Goal: Transaction & Acquisition: Purchase product/service

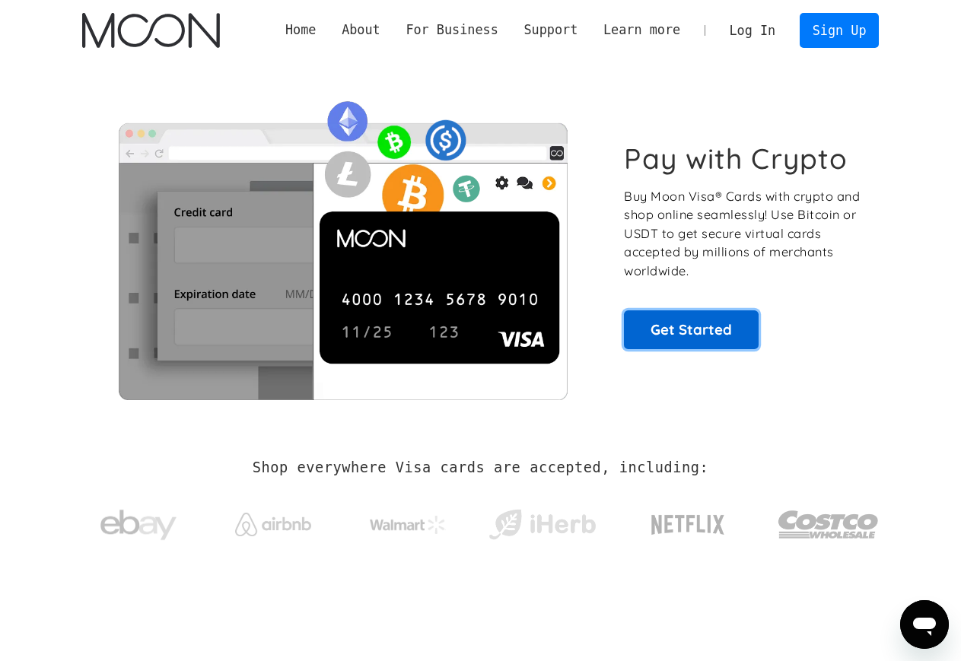
click at [690, 318] on link "Get Started" at bounding box center [691, 330] width 135 height 38
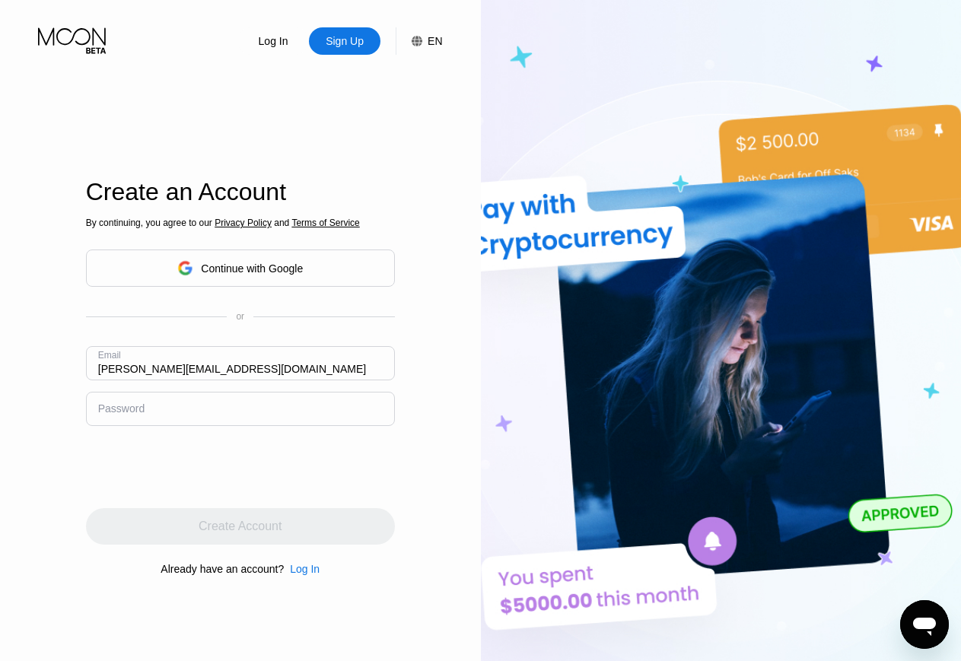
type input "[PERSON_NAME][EMAIL_ADDRESS][DOMAIN_NAME]"
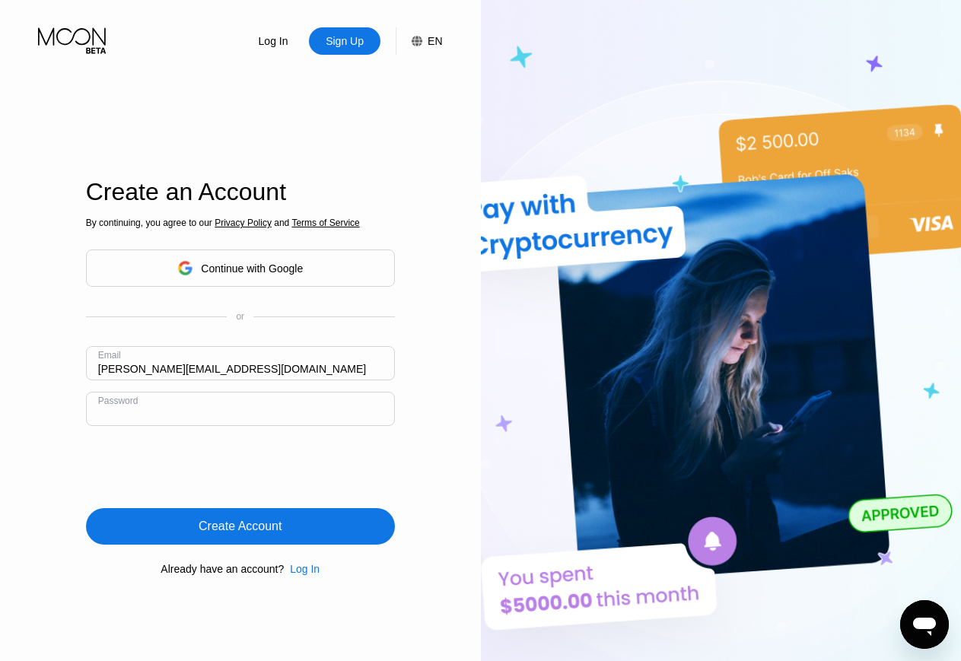
click at [204, 521] on div "Create Account" at bounding box center [240, 526] width 83 height 15
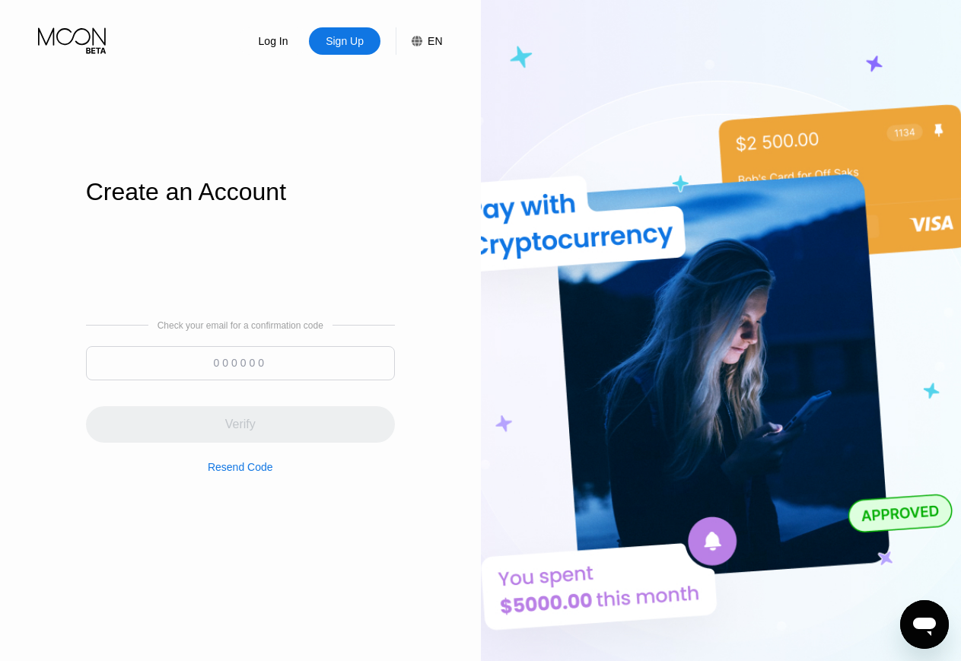
click at [247, 215] on div "Check your email for a confirmation code Verify Resend Code" at bounding box center [240, 397] width 309 height 366
click at [224, 375] on input at bounding box center [240, 363] width 309 height 34
paste input "359815"
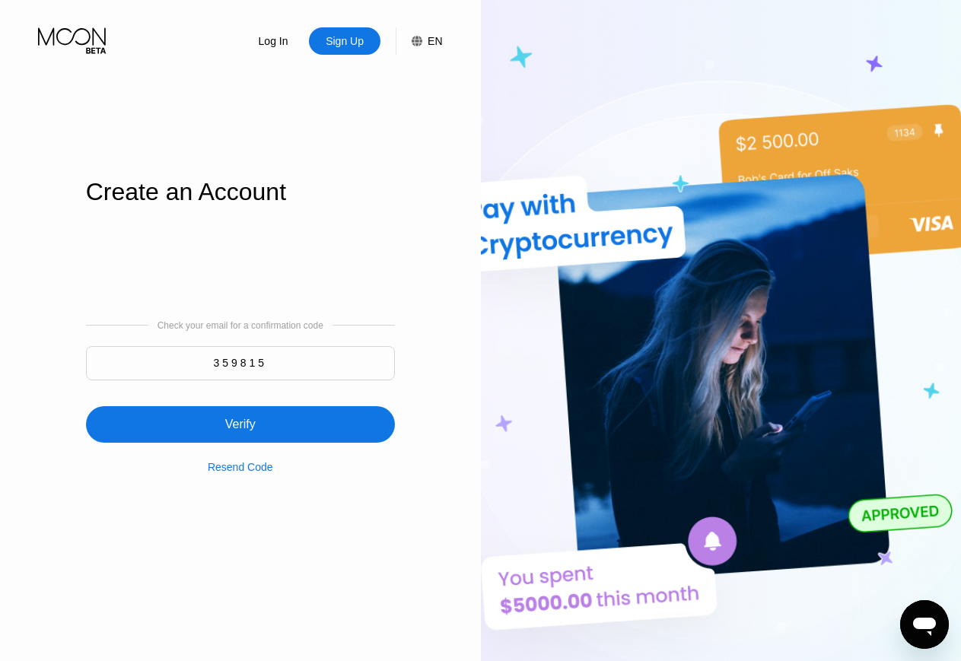
type input "359815"
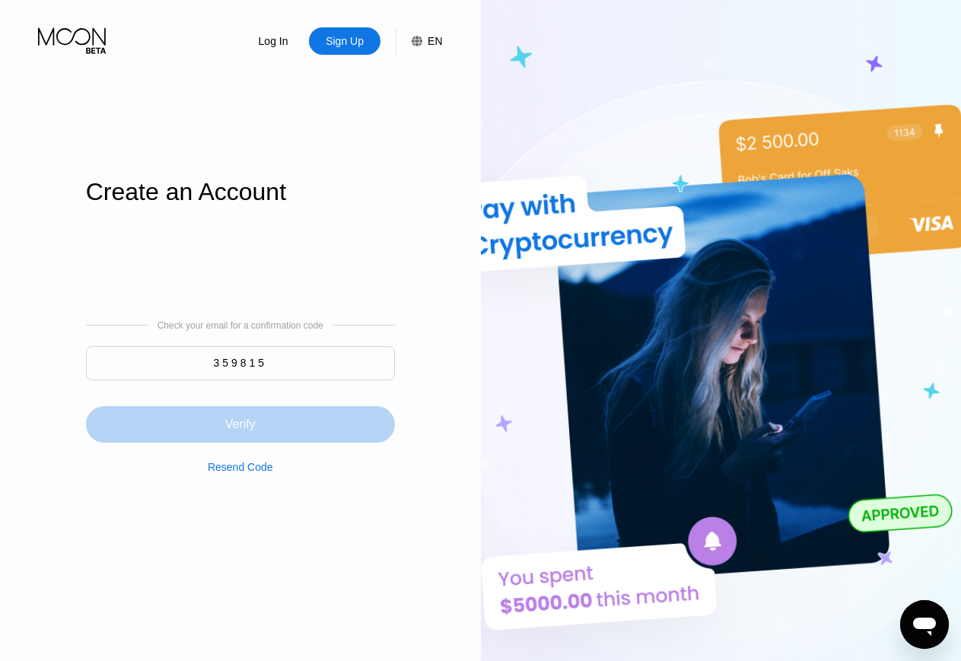
click at [279, 425] on div "Verify" at bounding box center [240, 424] width 309 height 37
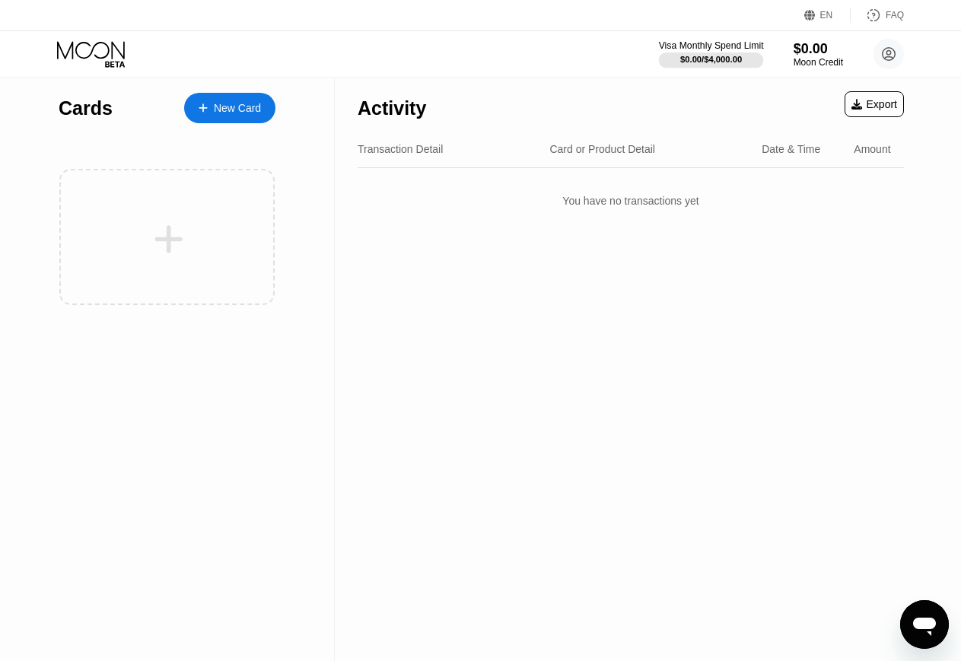
click at [697, 44] on div "Visa Monthly Spend Limit" at bounding box center [711, 45] width 105 height 11
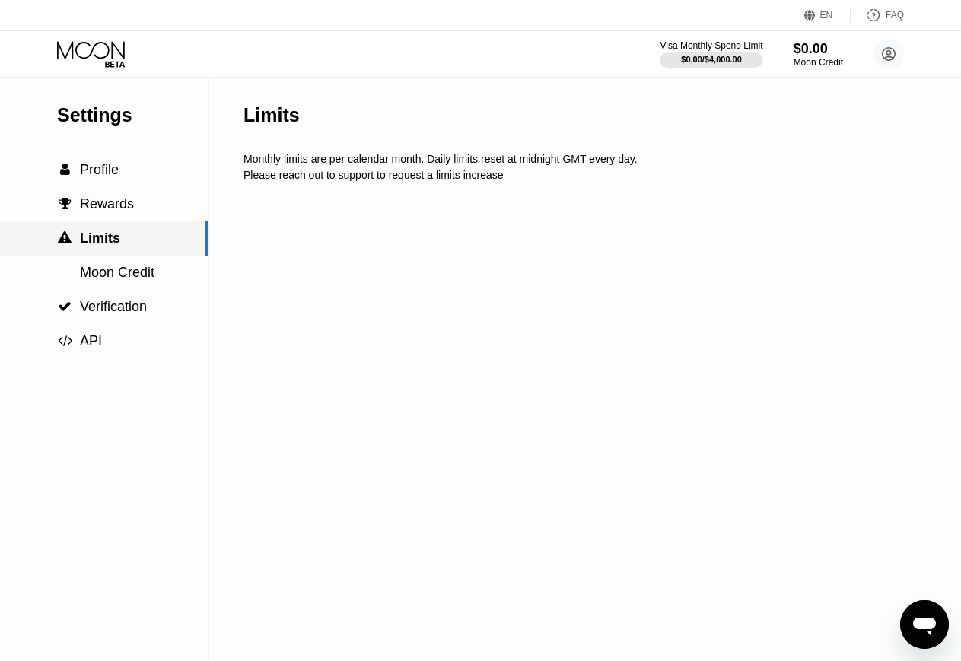
click at [110, 275] on span "Moon Credit" at bounding box center [117, 272] width 75 height 15
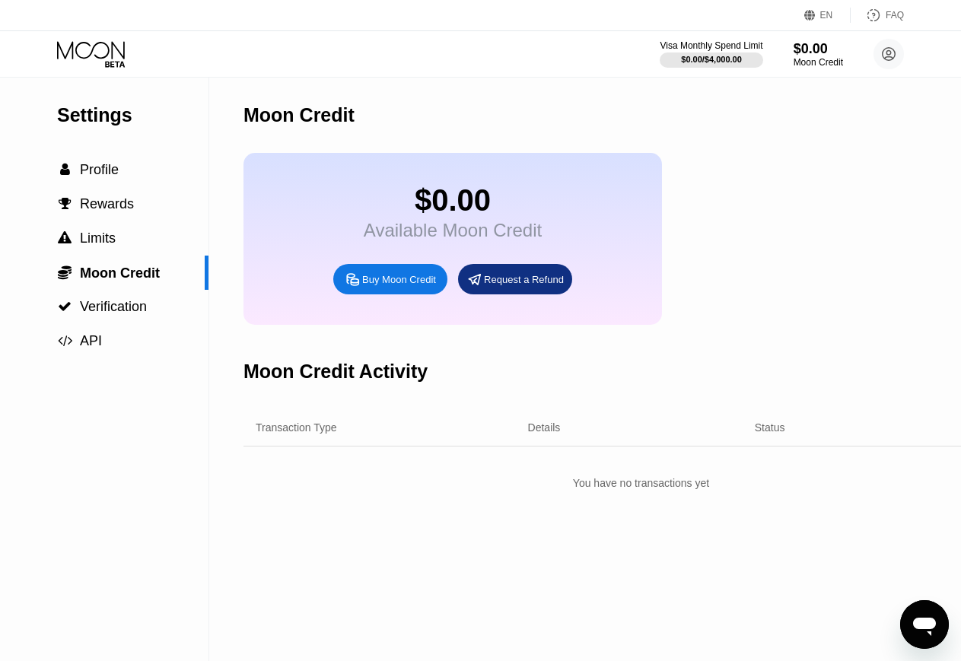
click at [400, 282] on div "Buy Moon Credit" at bounding box center [399, 279] width 74 height 13
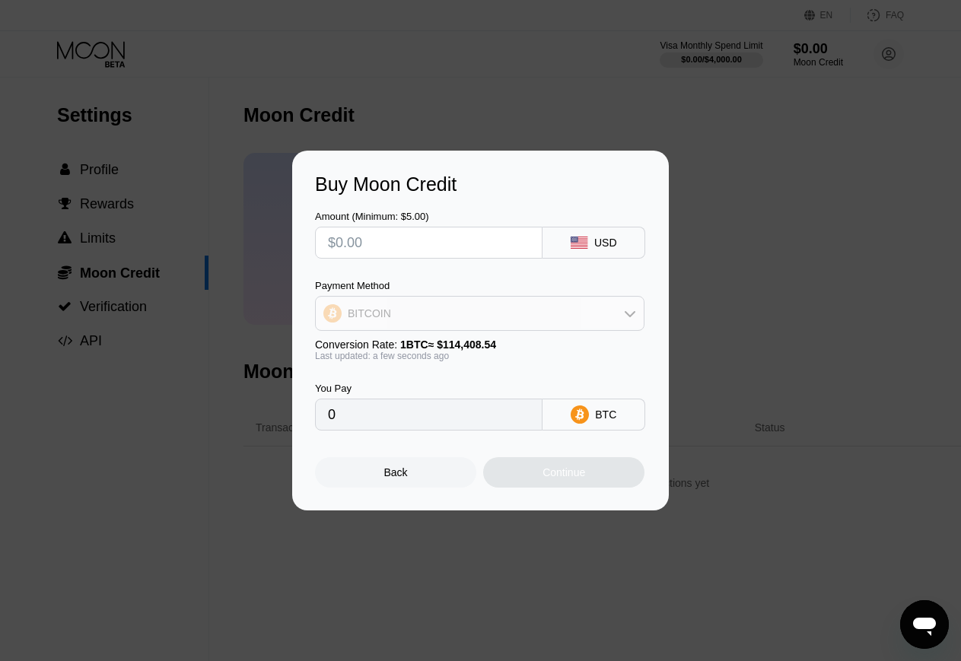
click at [491, 317] on div "BITCOIN" at bounding box center [480, 313] width 328 height 30
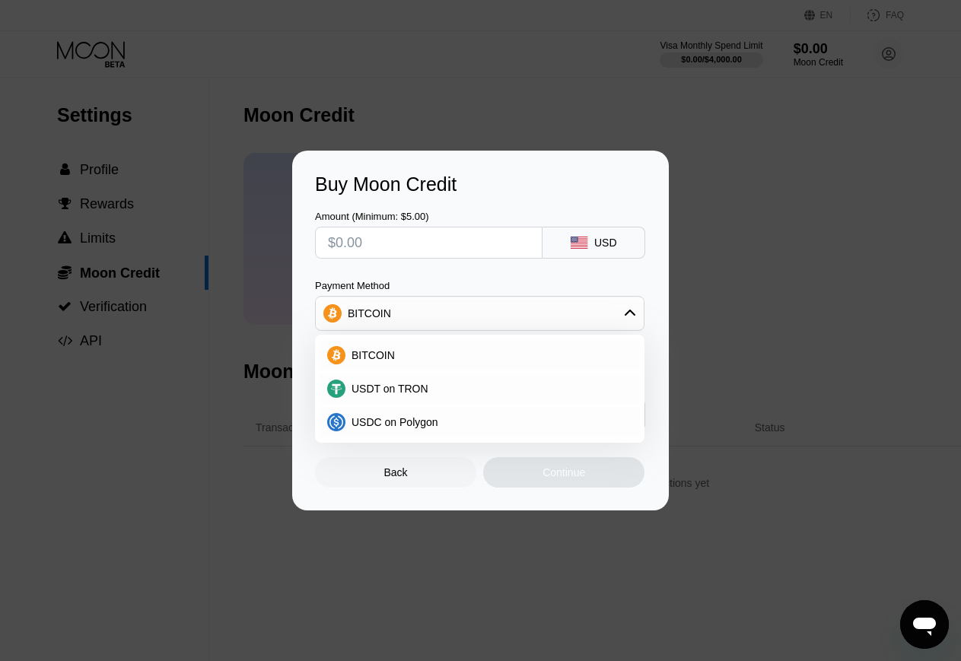
drag, startPoint x: 451, startPoint y: 282, endPoint x: 424, endPoint y: 397, distance: 118.2
click at [425, 331] on div "Payment Method BITCOIN BITCOIN USDT on TRON USDC on Polygon" at bounding box center [480, 305] width 330 height 51
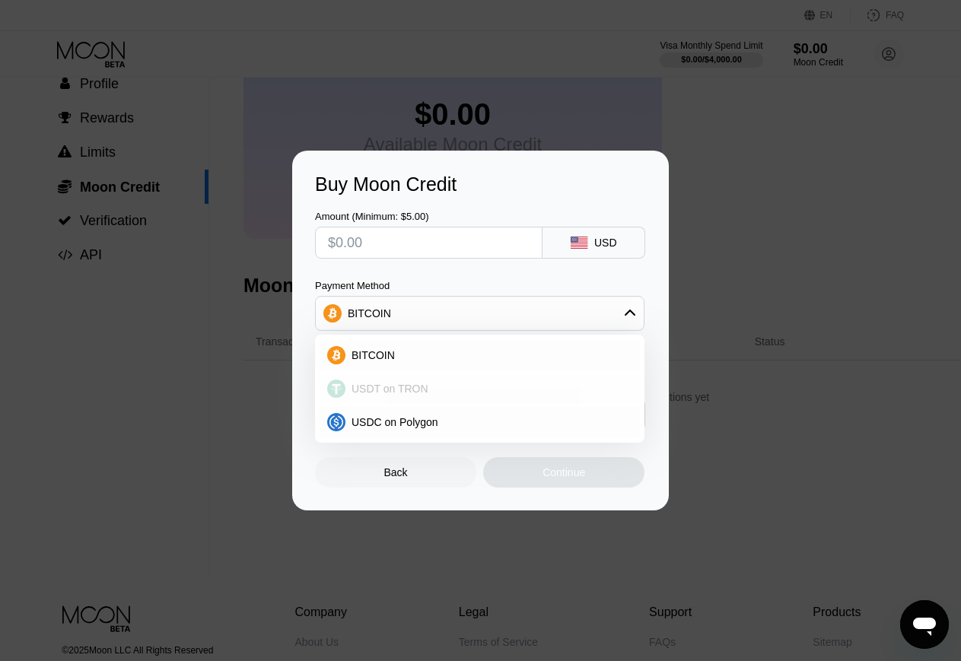
scroll to position [88, 0]
click at [422, 261] on div "Amount (Minimum: $5.00) USD Payment Method BITCOIN BITCOIN USDT on TRON USDC on…" at bounding box center [480, 313] width 331 height 235
click at [419, 281] on div "Payment Method" at bounding box center [480, 285] width 330 height 11
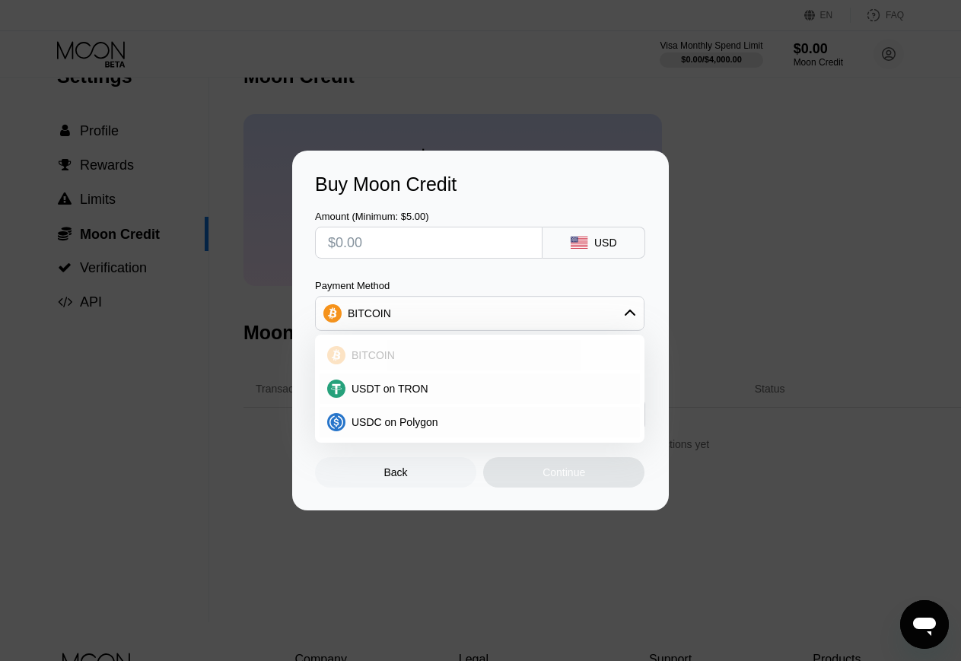
scroll to position [0, 0]
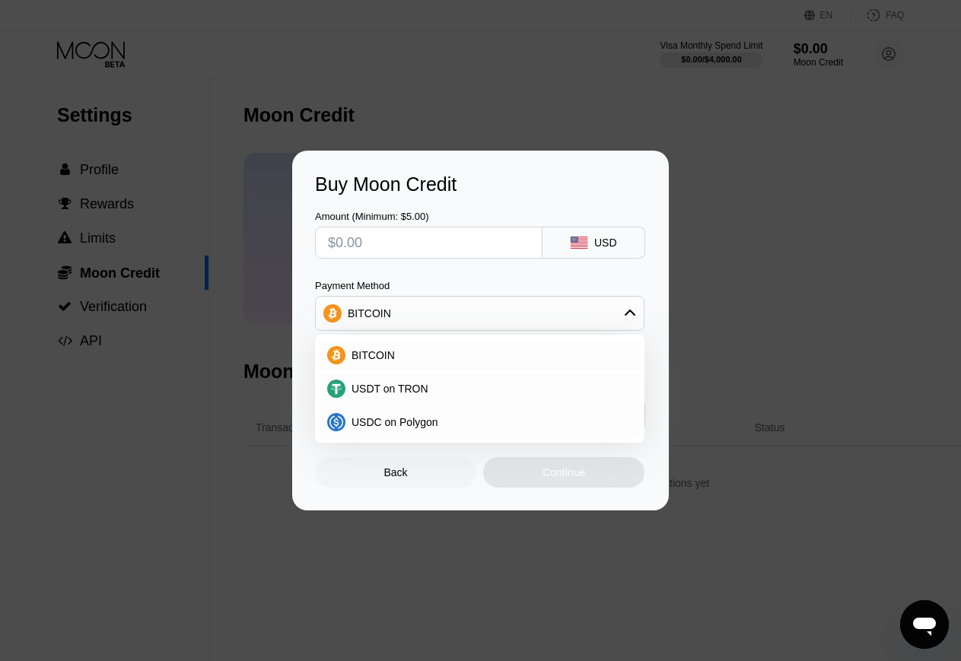
click at [456, 284] on div "Payment Method" at bounding box center [480, 285] width 330 height 11
click at [464, 317] on div "BITCOIN" at bounding box center [480, 313] width 328 height 30
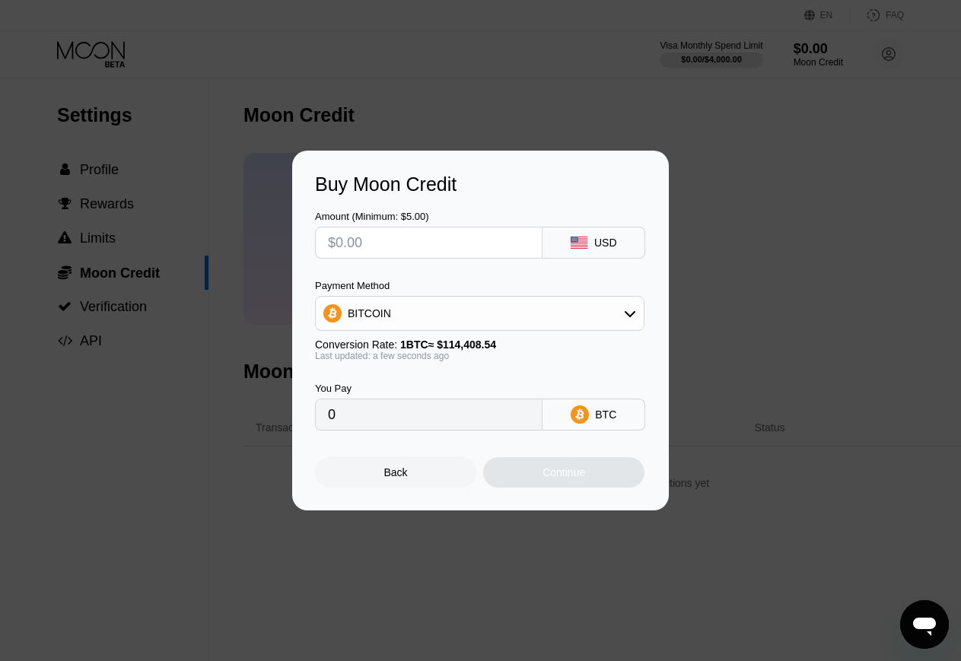
click at [400, 253] on input "text" at bounding box center [429, 243] width 202 height 30
type input "$1"
type input "0.00000875"
type input "$14"
type input "0.00012237"
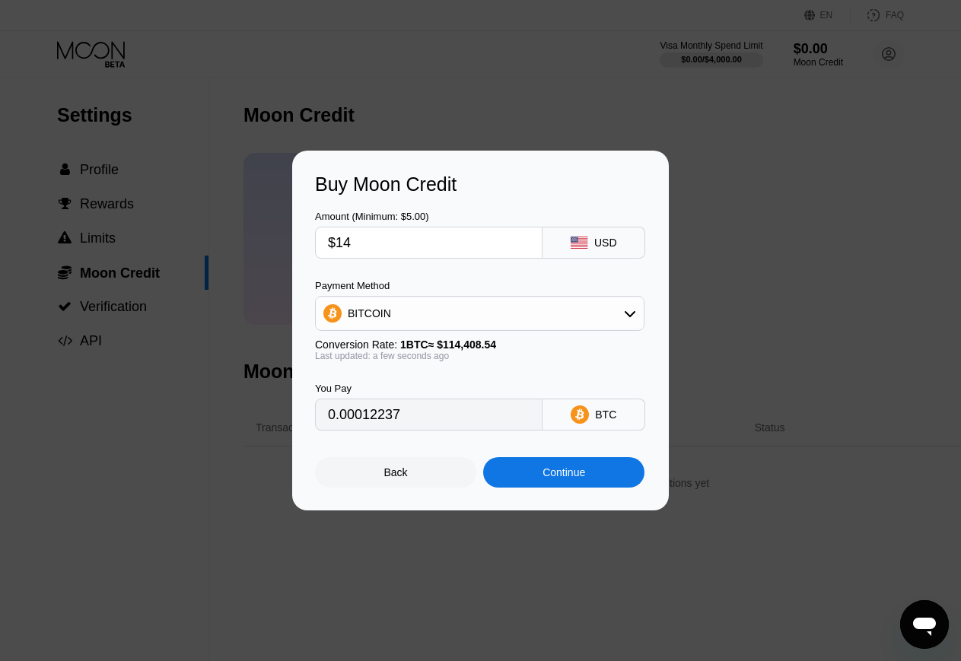
type input "$1"
type input "0.00000875"
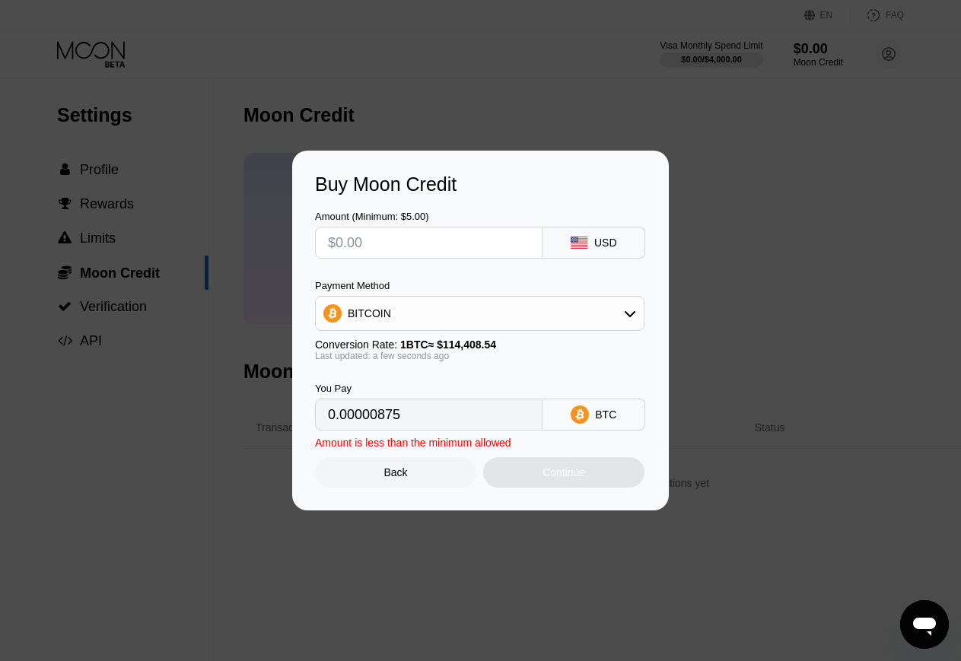
type input "0"
type input "$2"
type input "0.00001749"
type input "$25"
type input "0.00021852"
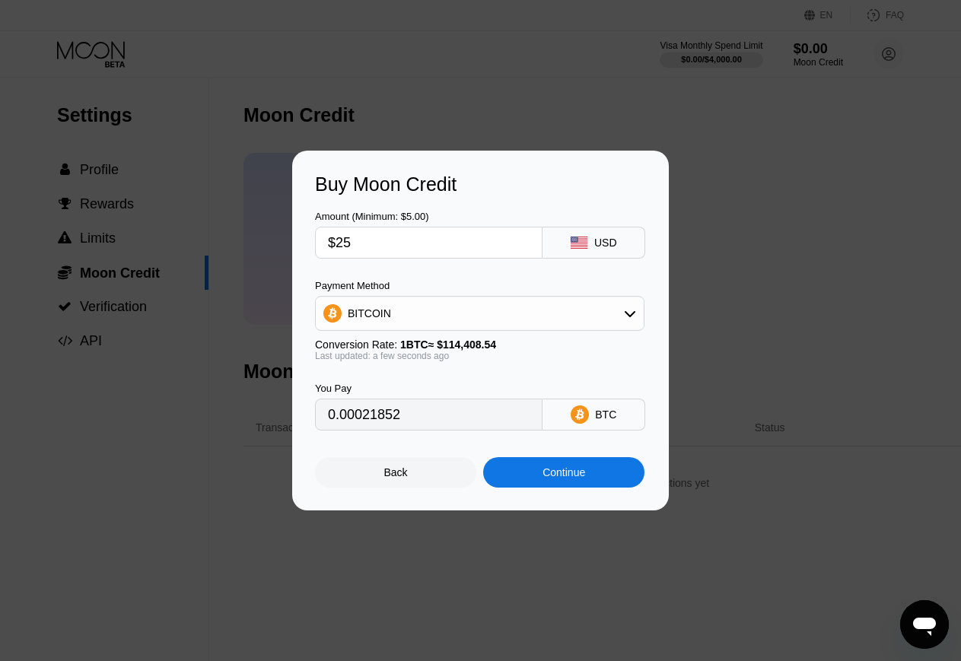
type input "$25"
click at [435, 303] on div "BITCOIN" at bounding box center [480, 313] width 328 height 30
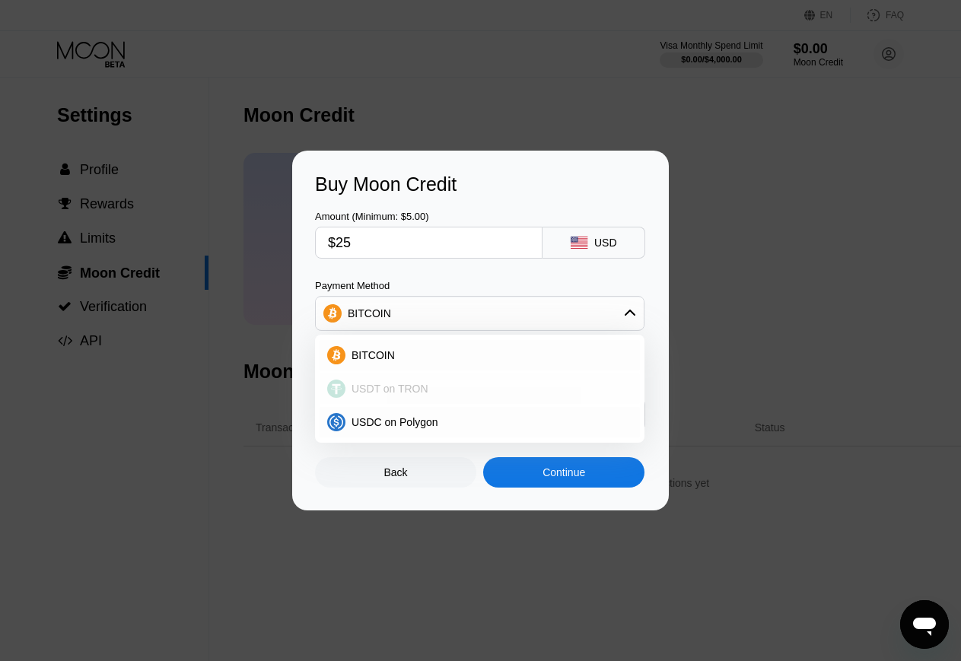
click at [420, 394] on span "USDT on TRON" at bounding box center [390, 389] width 77 height 12
type input "25.25"
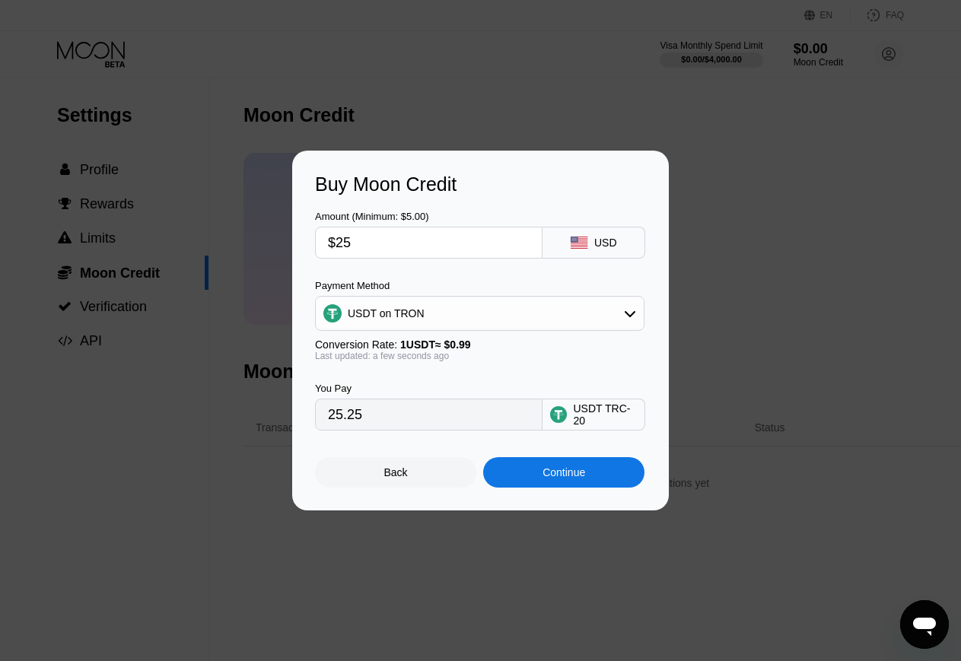
click at [419, 381] on div "You Pay 25.25 USDT TRC-20" at bounding box center [480, 396] width 331 height 69
click at [405, 467] on div "Back" at bounding box center [396, 473] width 24 height 12
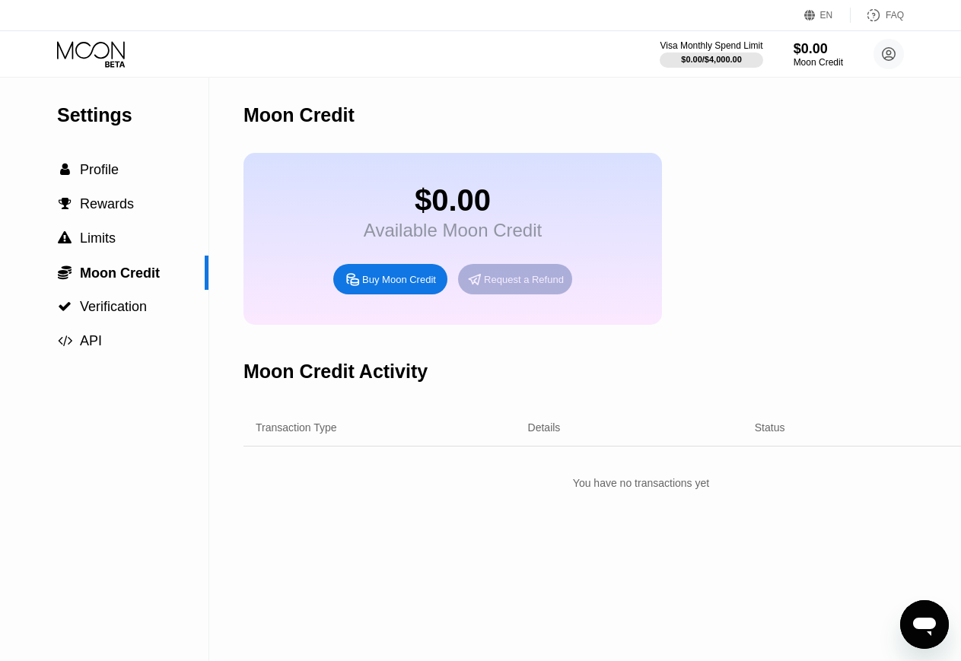
click at [509, 276] on div "Request a Refund" at bounding box center [524, 279] width 80 height 13
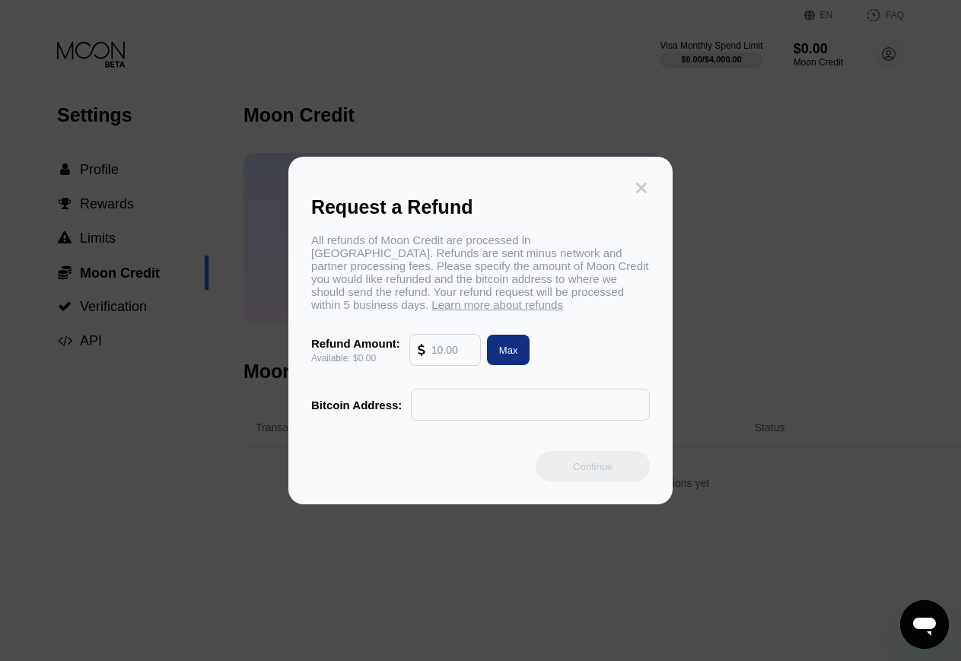
click at [644, 180] on icon at bounding box center [641, 188] width 17 height 17
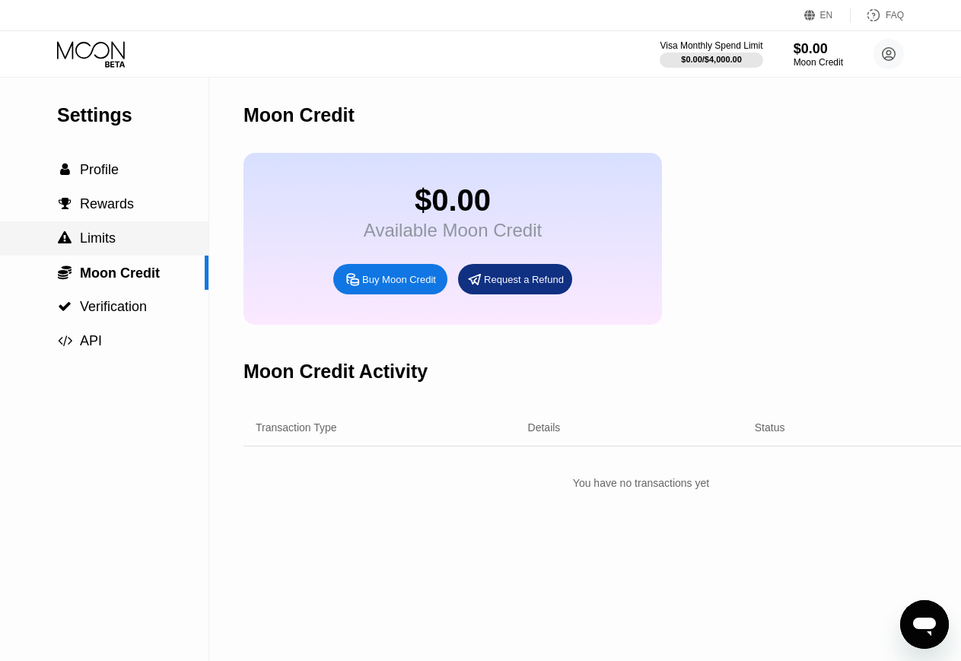
click at [128, 239] on div " Limits" at bounding box center [104, 239] width 209 height 16
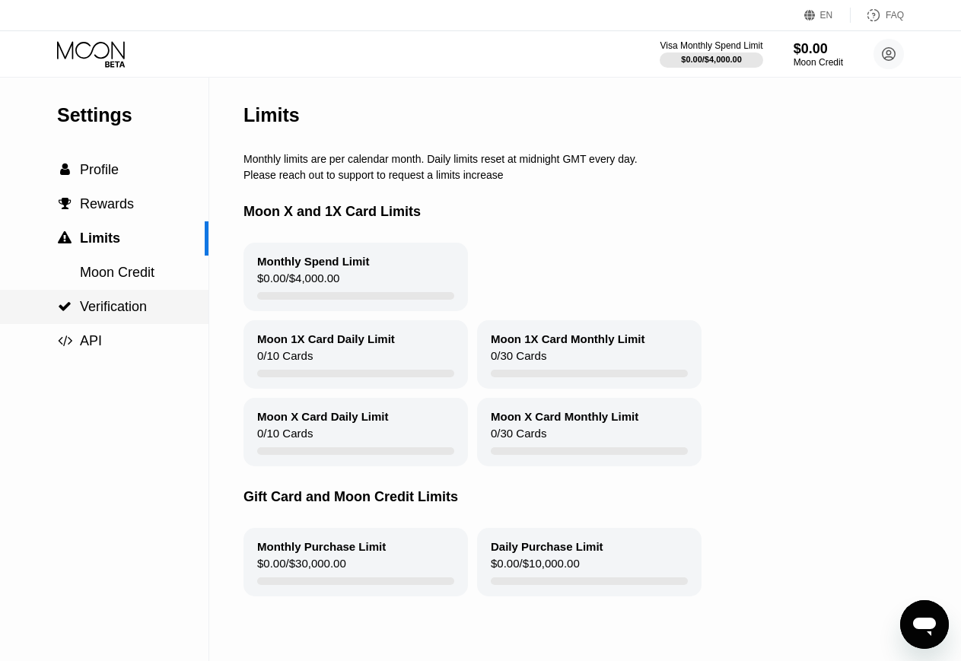
click at [155, 308] on div " Verification" at bounding box center [104, 307] width 209 height 16
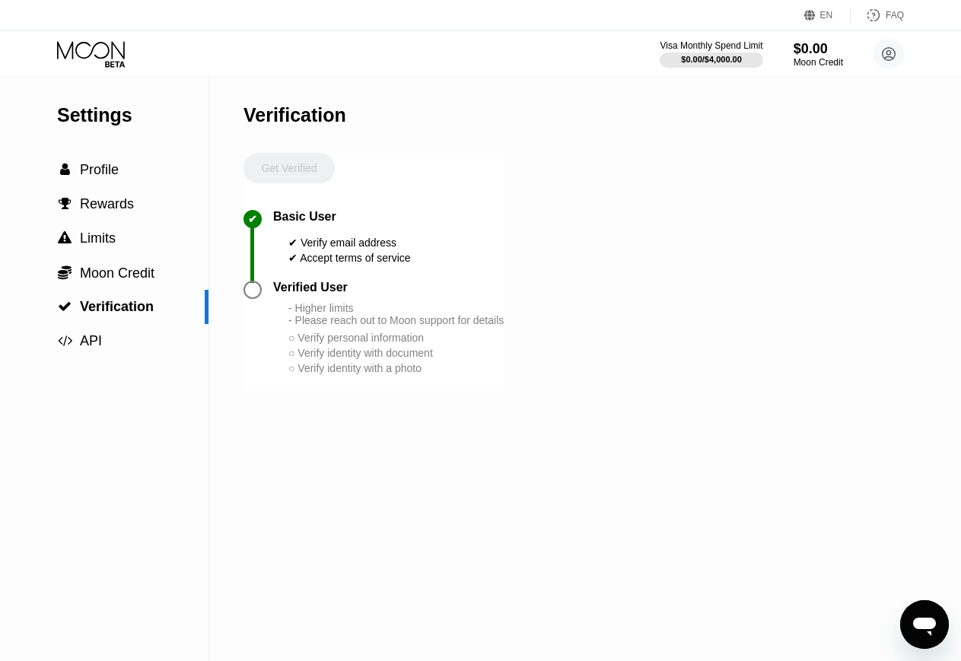
click at [247, 294] on div at bounding box center [253, 290] width 18 height 18
click at [295, 154] on div "Get Verified" at bounding box center [289, 181] width 91 height 57
click at [108, 162] on span "Profile" at bounding box center [99, 169] width 39 height 15
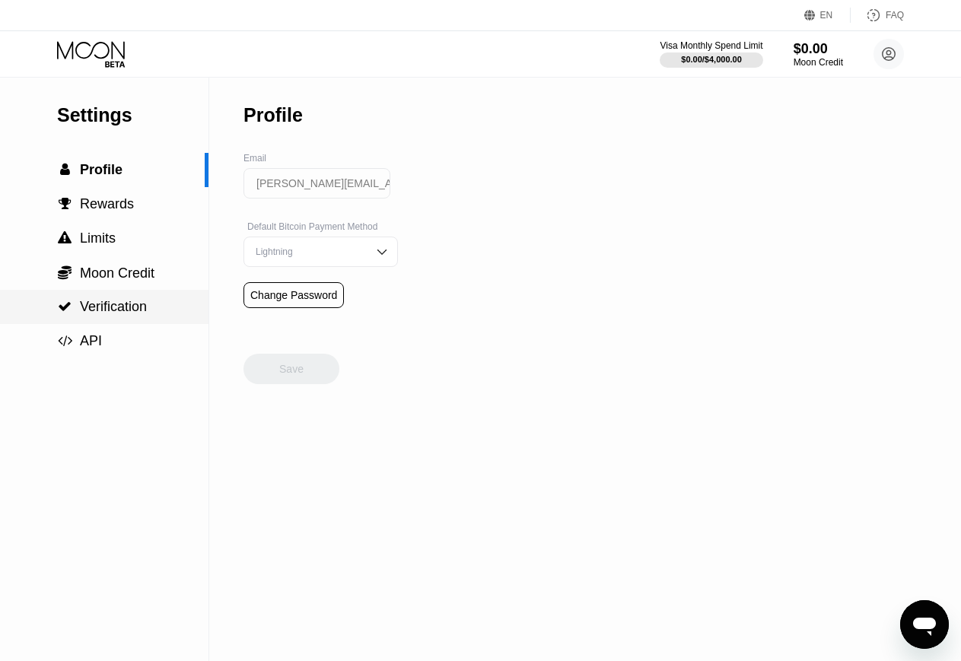
click at [103, 339] on div " API" at bounding box center [104, 341] width 209 height 16
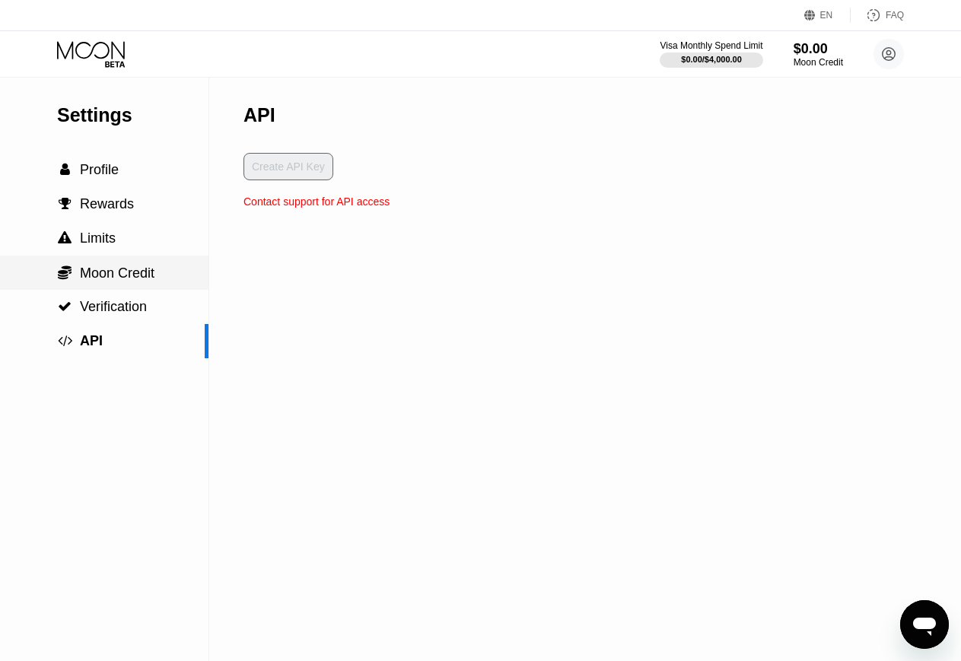
click at [115, 289] on div " Moon Credit" at bounding box center [104, 273] width 209 height 34
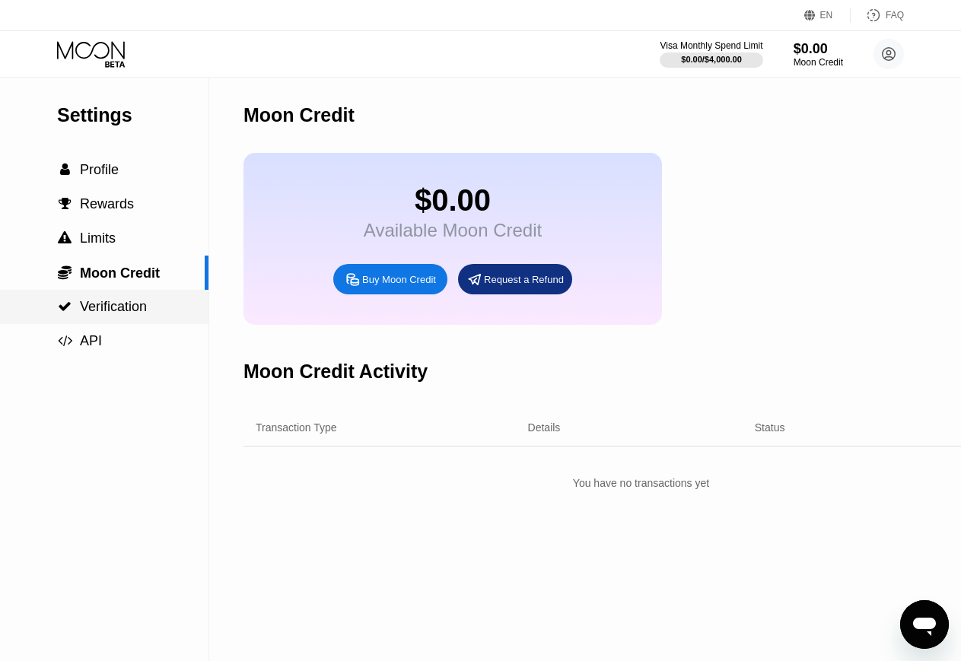
click at [115, 305] on span "Verification" at bounding box center [113, 306] width 67 height 15
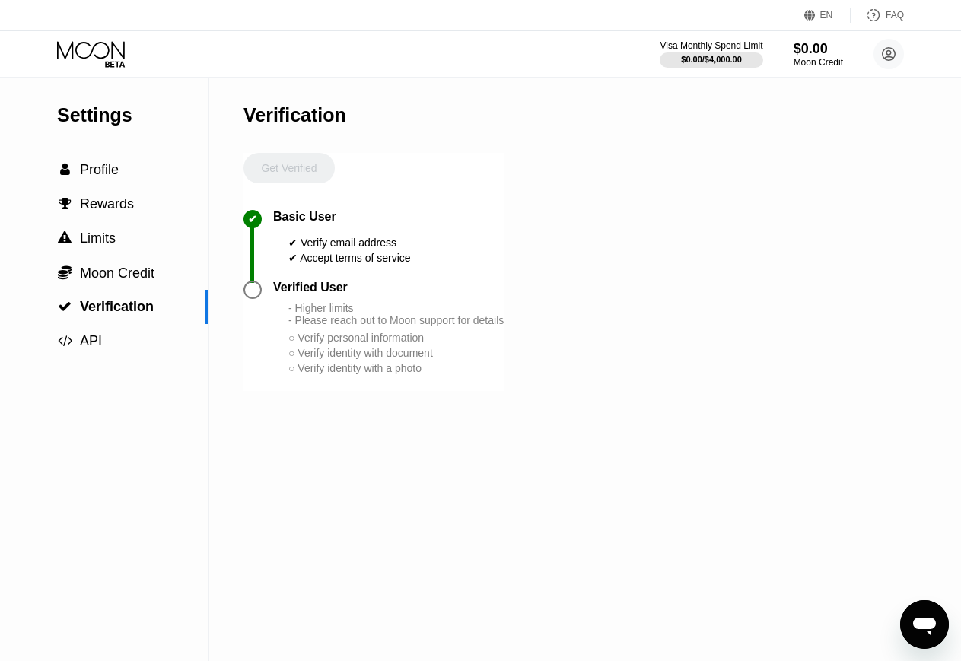
click at [281, 163] on div "Get Verified" at bounding box center [289, 181] width 91 height 57
click at [134, 206] on div " Rewards" at bounding box center [104, 204] width 209 height 16
